Goal: Book appointment/travel/reservation

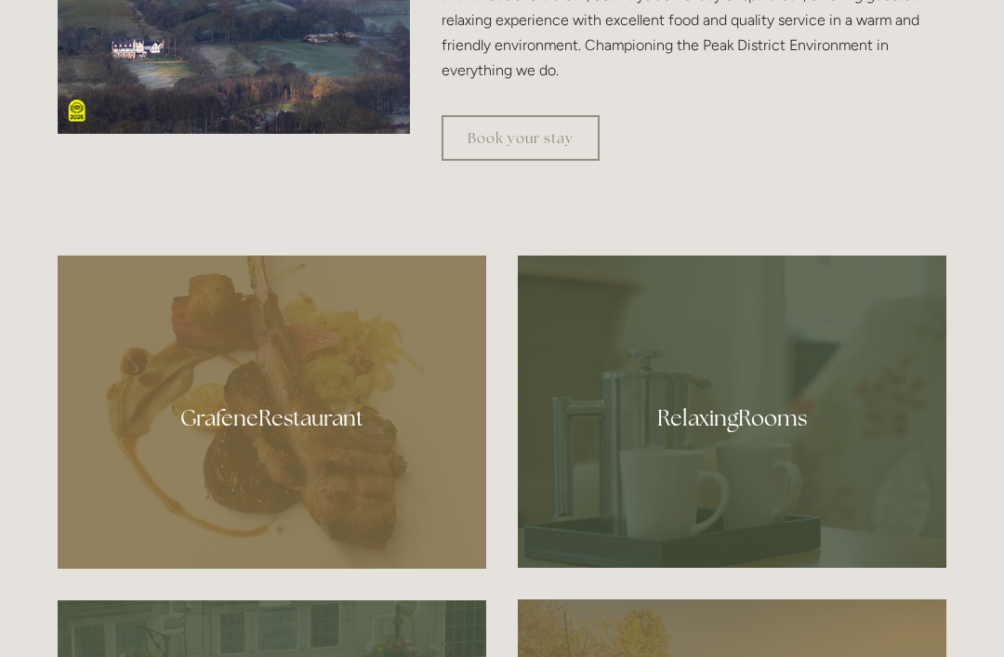
scroll to position [861, 0]
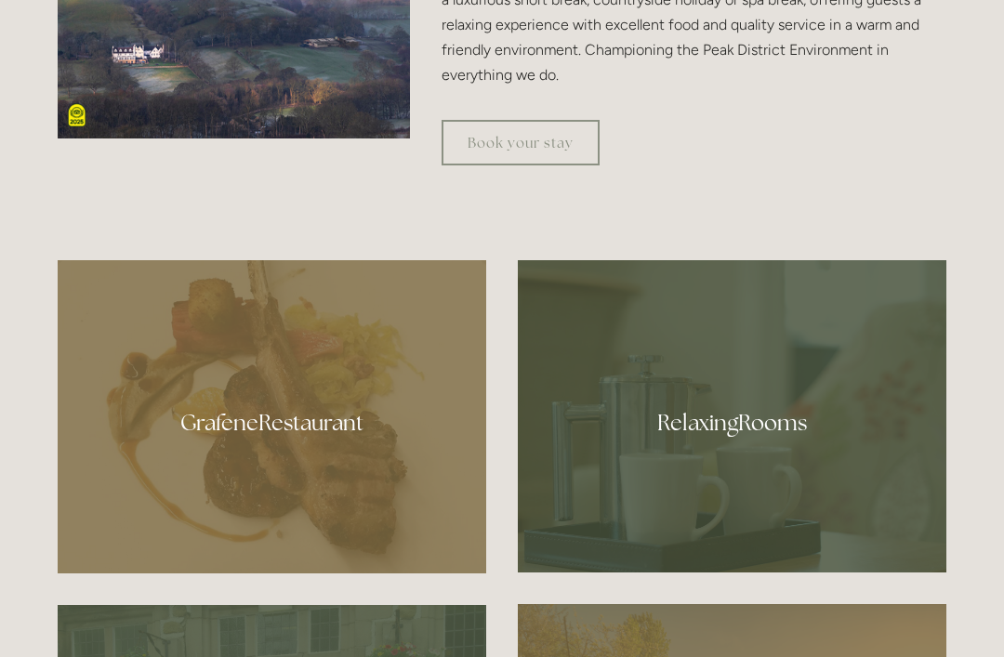
click at [292, 469] on div at bounding box center [272, 416] width 429 height 313
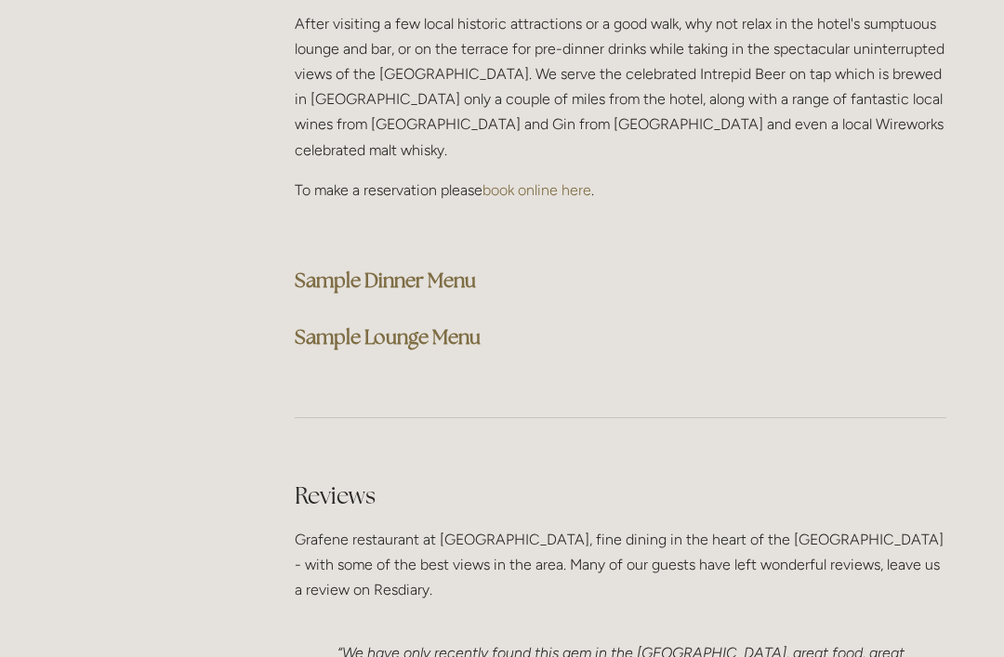
scroll to position [4790, 0]
click at [465, 325] on strong "Sample Lounge Menu" at bounding box center [388, 337] width 186 height 25
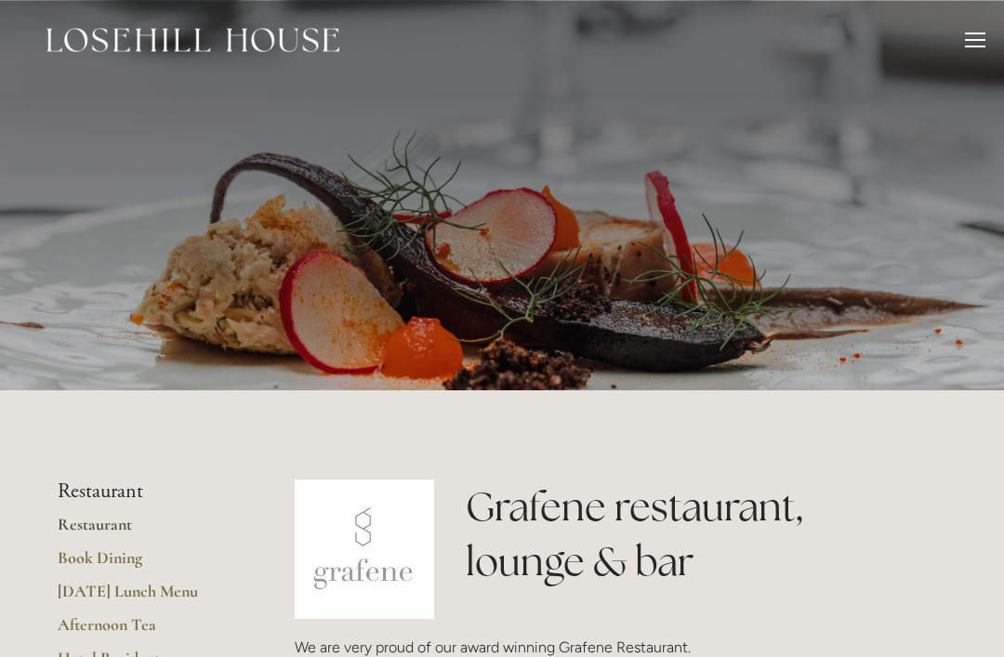
click at [974, 41] on div at bounding box center [975, 43] width 20 height 20
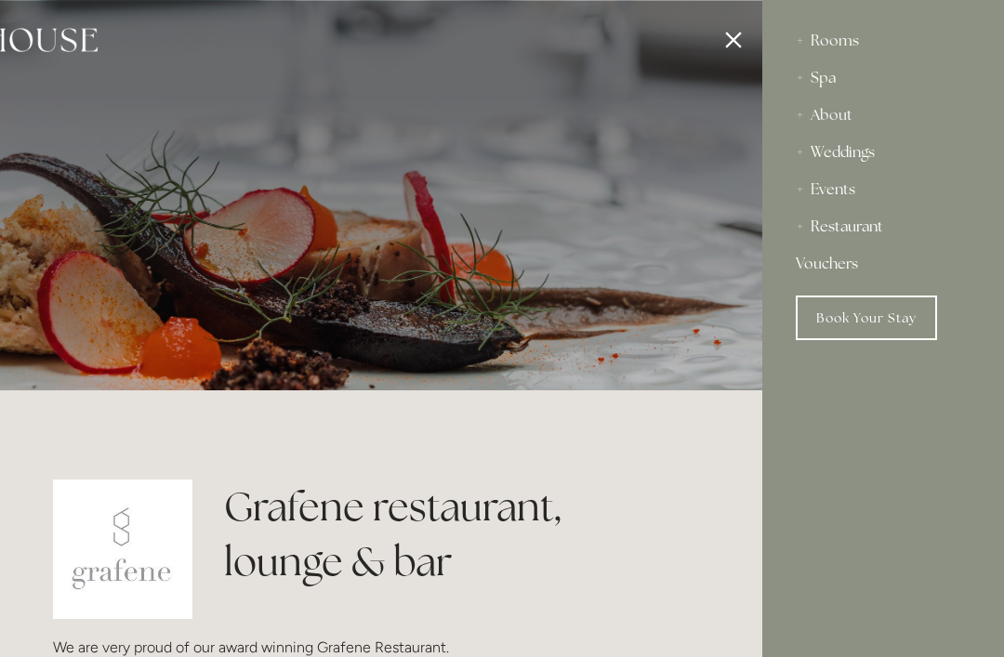
click at [874, 320] on link "Book Your Stay" at bounding box center [866, 318] width 141 height 45
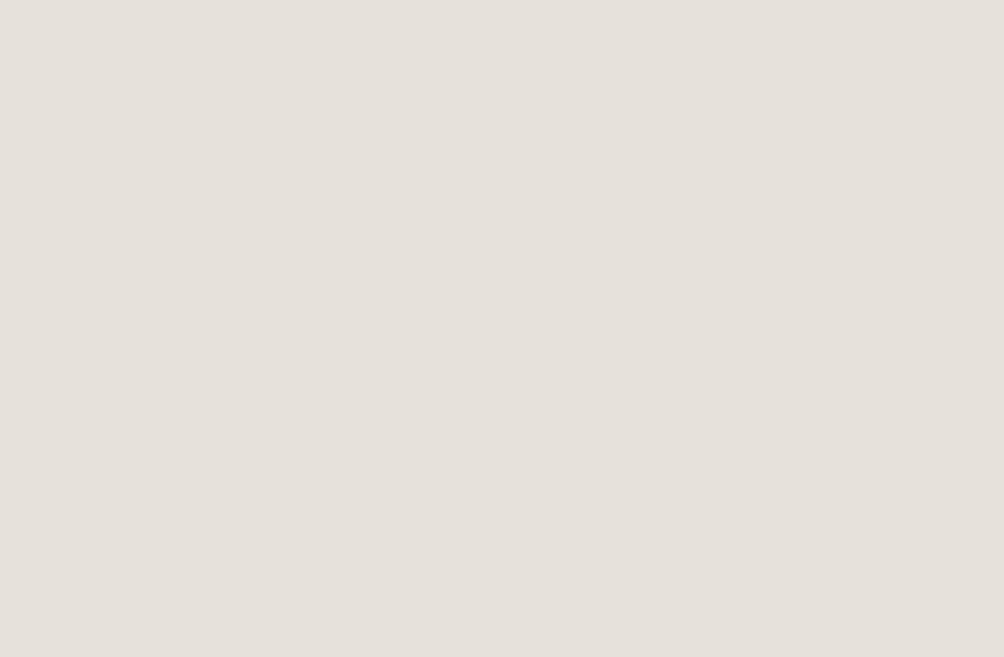
scroll to position [2149, 0]
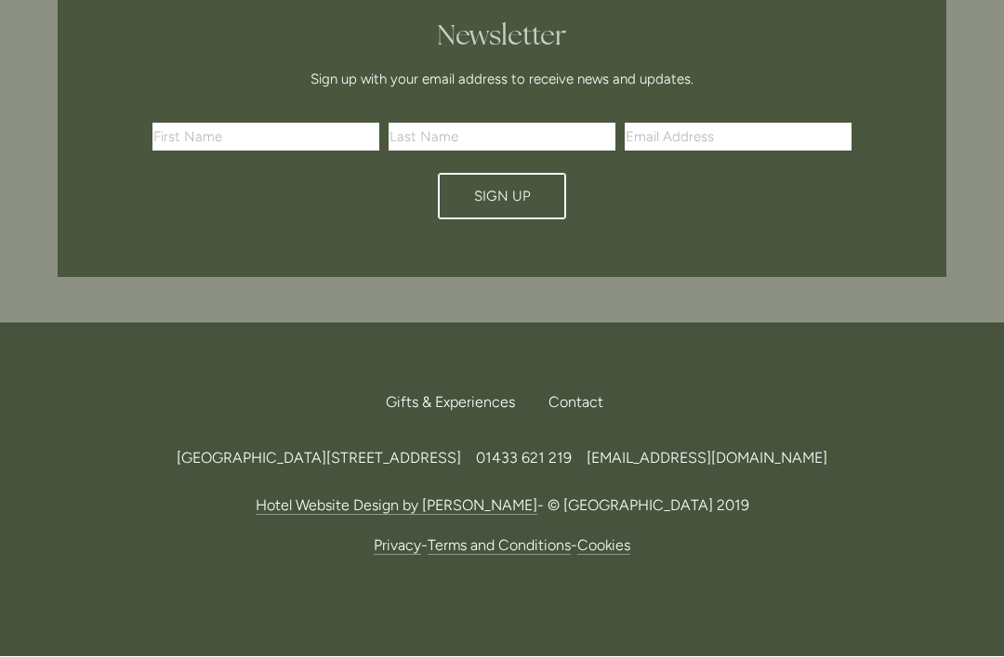
scroll to position [6314, 0]
